Goal: Understand process/instructions: Learn how to perform a task or action

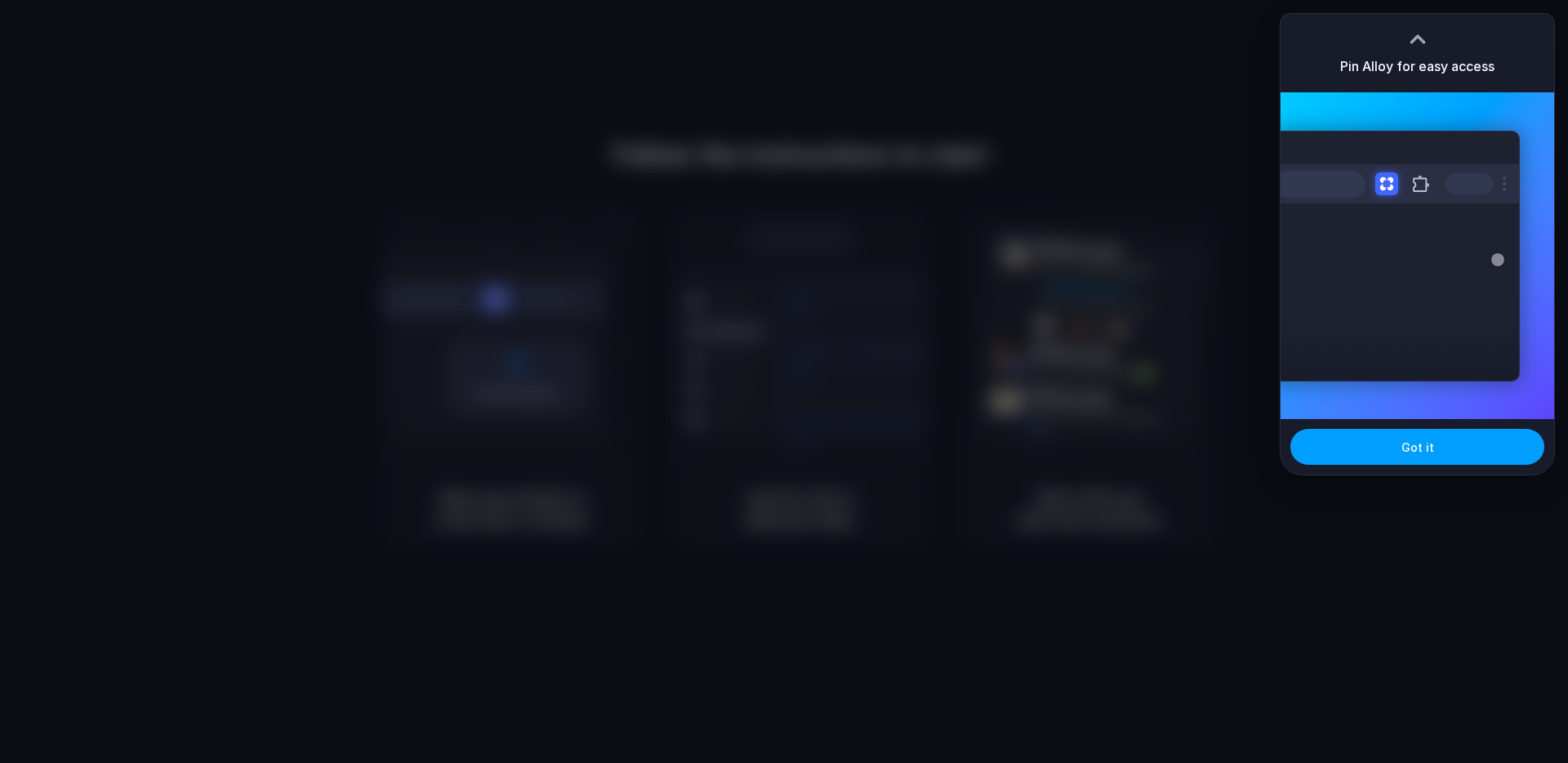
click at [1415, 453] on span "Got it" at bounding box center [1417, 447] width 33 height 17
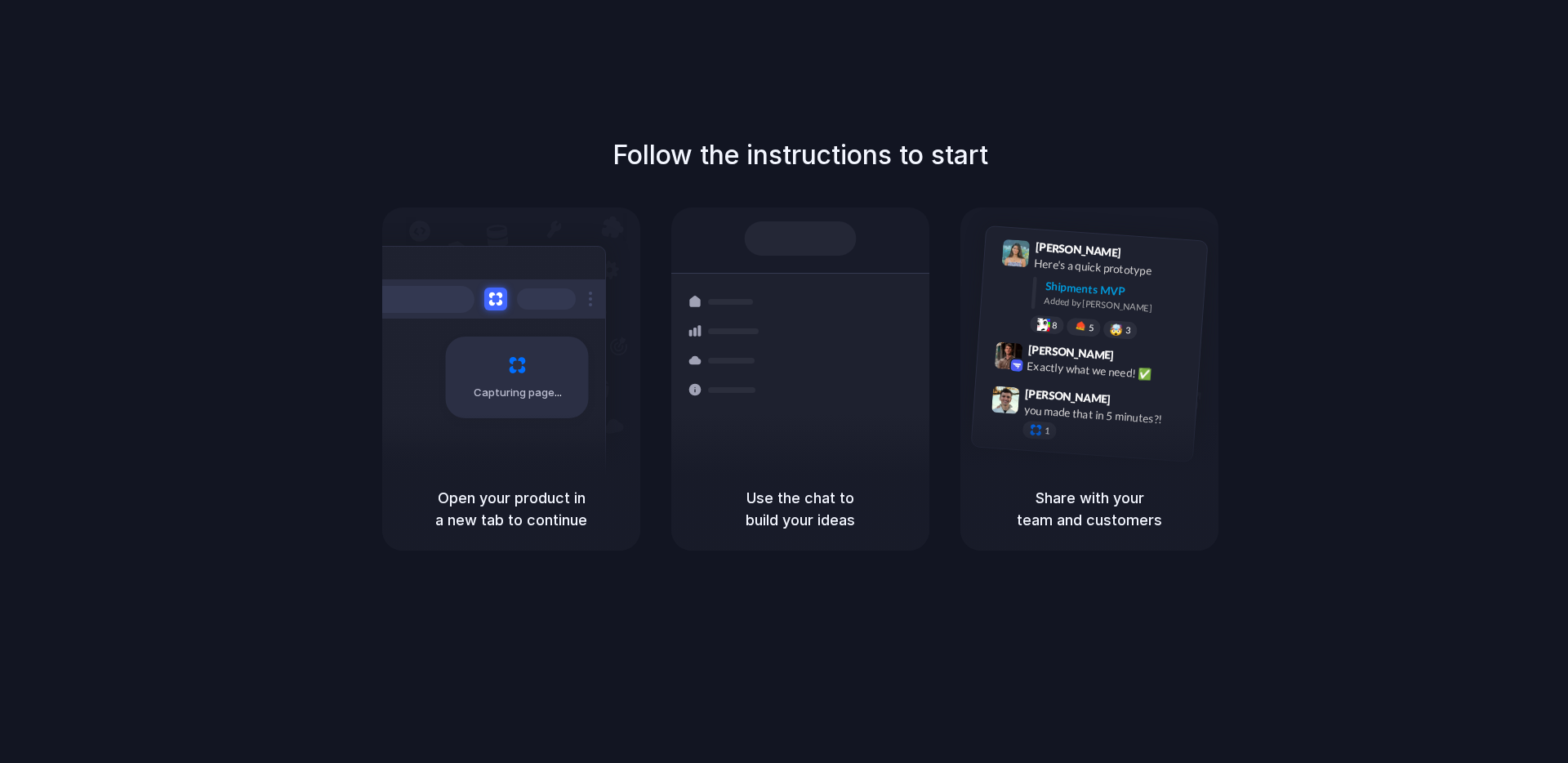
click at [1061, 507] on h5 "Share with your team and customers" at bounding box center [1088, 509] width 219 height 44
click at [711, 157] on h1 "Follow the instructions to start" at bounding box center [800, 156] width 376 height 39
drag, startPoint x: 533, startPoint y: 105, endPoint x: 540, endPoint y: 88, distance: 18.4
click at [533, 105] on div "Follow the instructions to start Capturing page Open your product in a new tab …" at bounding box center [800, 398] width 1601 height 796
